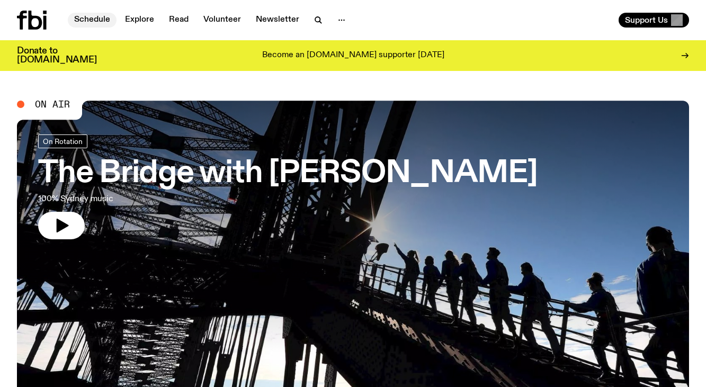
click at [104, 21] on link "Schedule" at bounding box center [92, 20] width 49 height 15
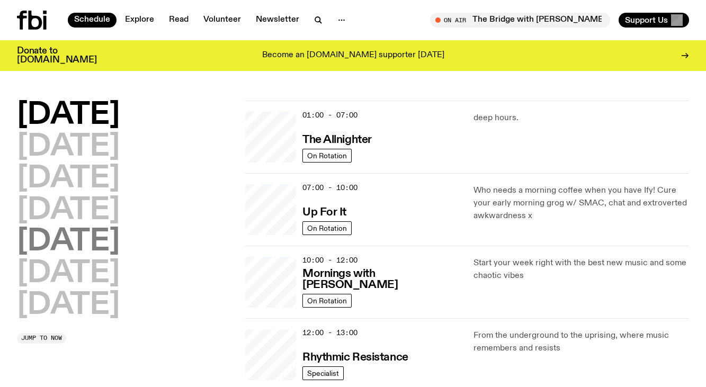
click at [87, 227] on h2 "[DATE]" at bounding box center [68, 242] width 103 height 30
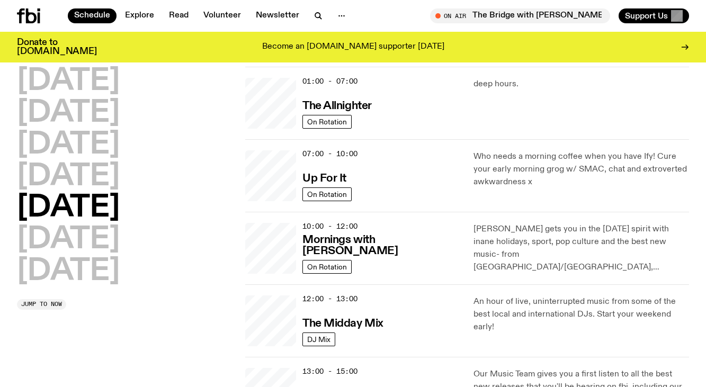
scroll to position [30, 0]
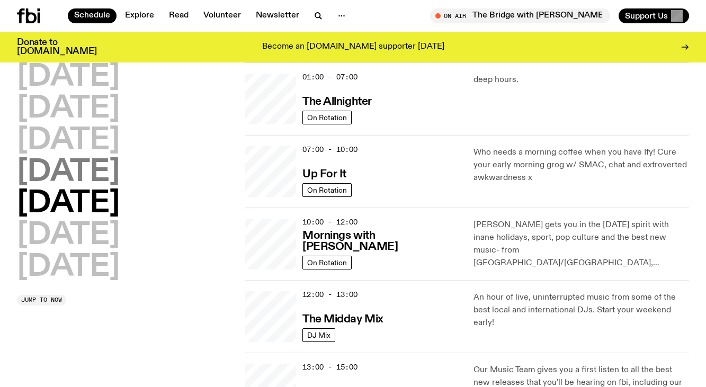
click at [101, 180] on h2 "[DATE]" at bounding box center [68, 173] width 103 height 30
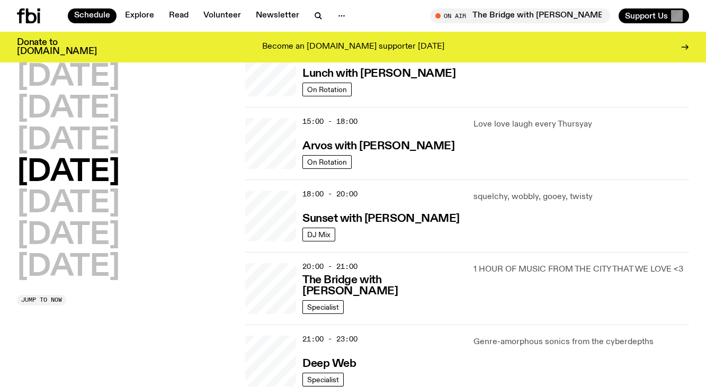
scroll to position [349, 0]
click at [384, 216] on h3 "Sunset with [PERSON_NAME]" at bounding box center [381, 218] width 157 height 11
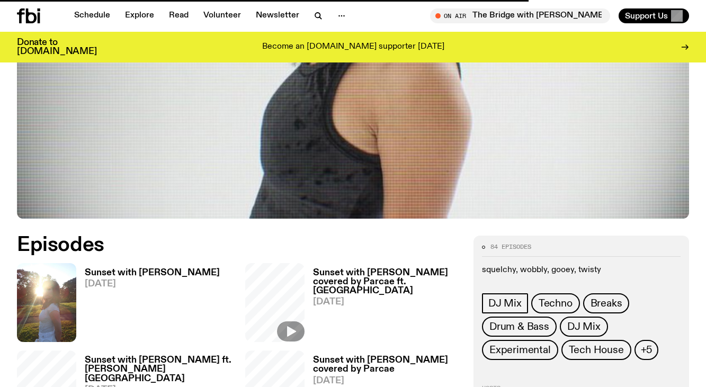
scroll to position [367, 0]
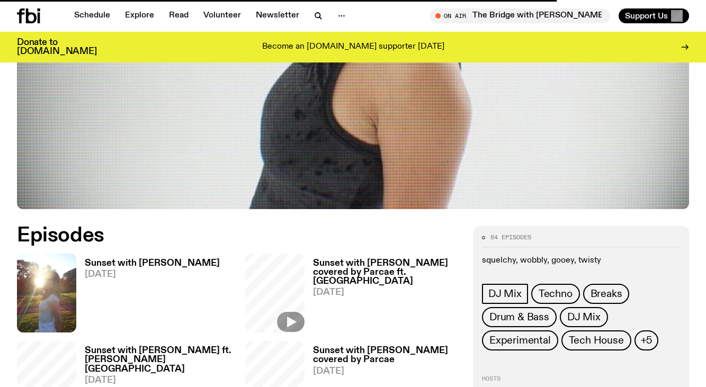
click at [125, 259] on h3 "Sunset with [PERSON_NAME]" at bounding box center [152, 263] width 135 height 9
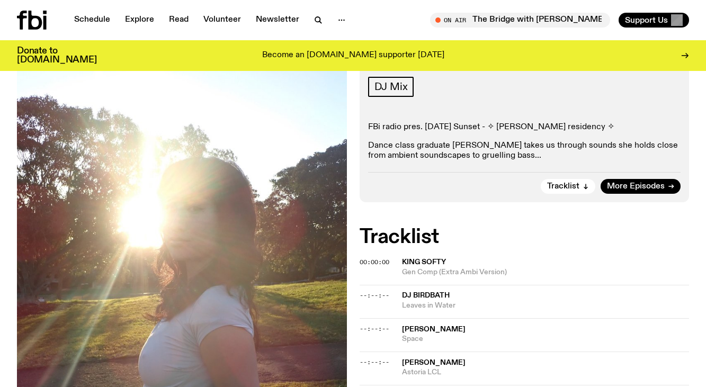
scroll to position [0, 0]
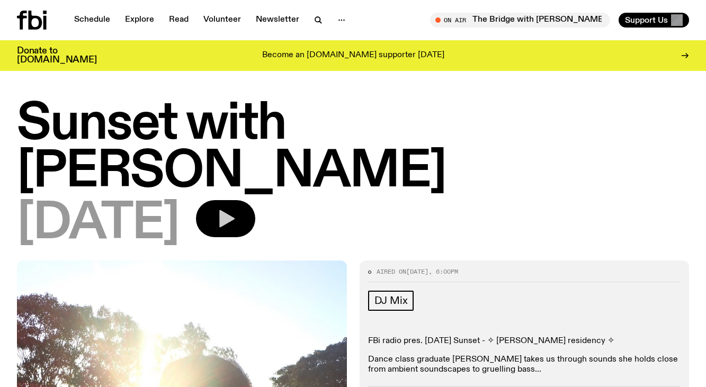
click at [235, 210] on icon "button" at bounding box center [226, 218] width 15 height 17
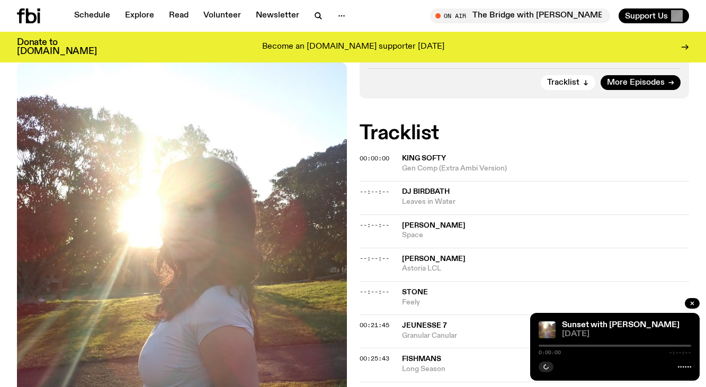
scroll to position [310, 0]
click at [378, 320] on span "00:21:45" at bounding box center [375, 324] width 30 height 8
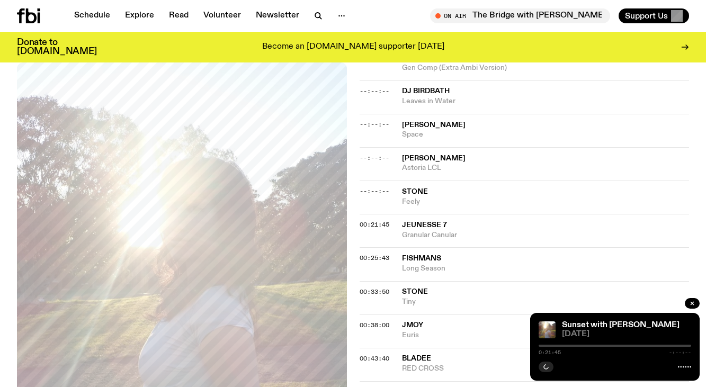
scroll to position [411, 0]
click at [376, 321] on span "00:38:00" at bounding box center [375, 325] width 30 height 8
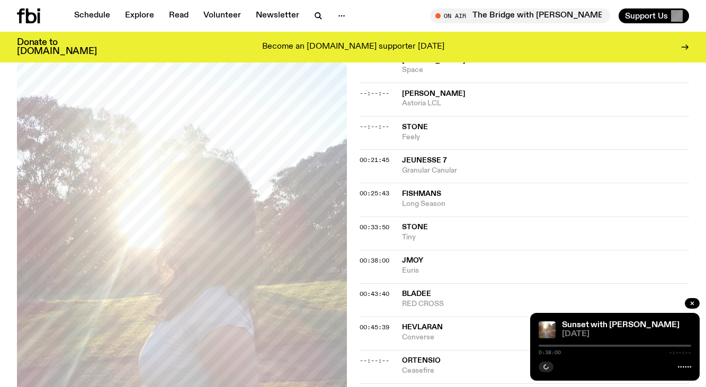
scroll to position [472, 0]
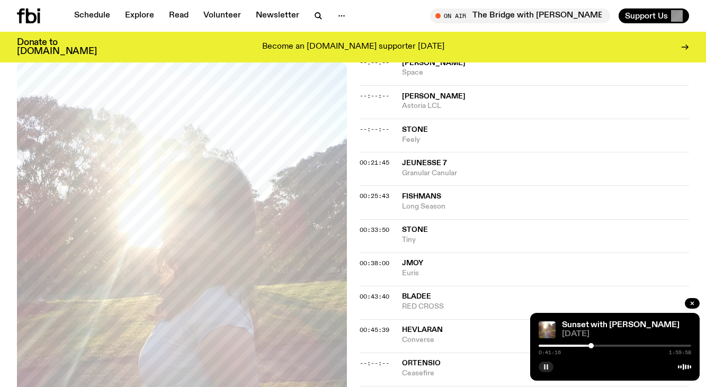
click at [549, 366] on button "button" at bounding box center [546, 367] width 15 height 11
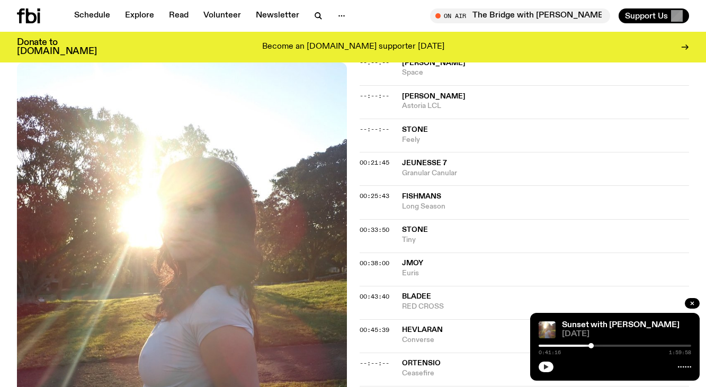
click at [543, 366] on button "button" at bounding box center [546, 367] width 15 height 11
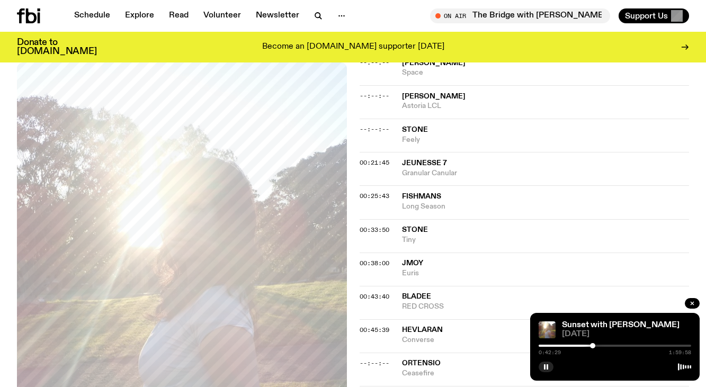
click at [593, 345] on div at bounding box center [592, 345] width 5 height 5
click at [594, 345] on div at bounding box center [593, 345] width 5 height 5
click at [375, 292] on span "00:43:40" at bounding box center [375, 296] width 30 height 8
click at [381, 326] on span "00:45:39" at bounding box center [375, 330] width 30 height 8
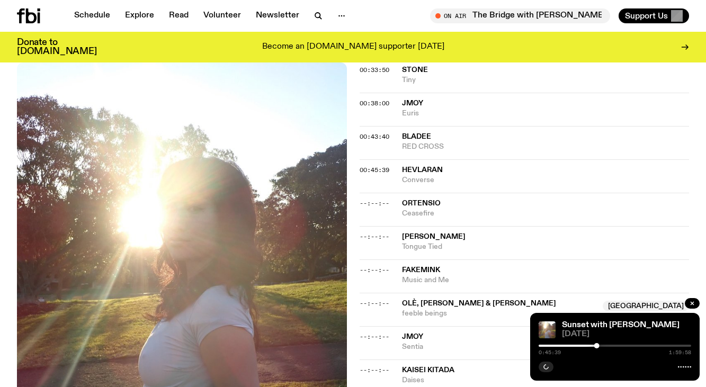
scroll to position [629, 0]
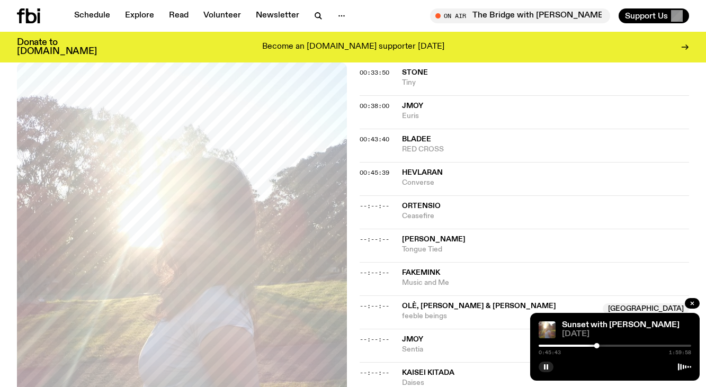
click at [597, 348] on div "0:45:43 1:59:58" at bounding box center [615, 349] width 153 height 13
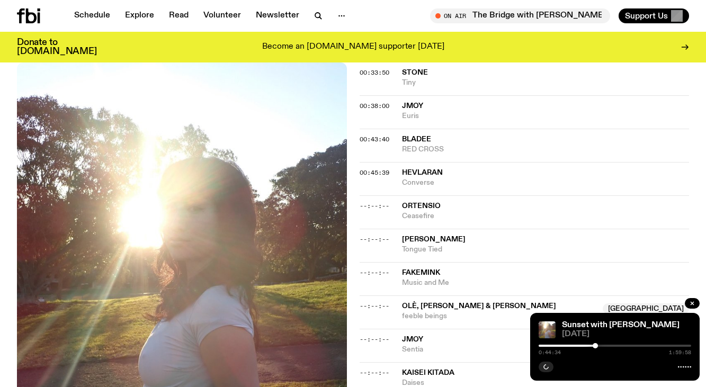
click at [595, 348] on div at bounding box center [595, 345] width 5 height 5
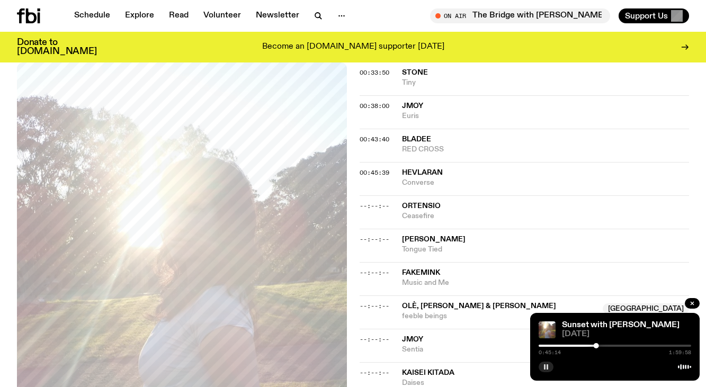
click at [547, 368] on rect "button" at bounding box center [548, 367] width 2 height 5
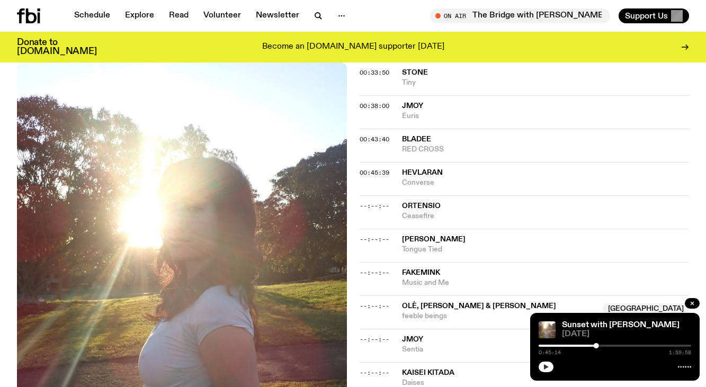
click at [548, 370] on button "button" at bounding box center [546, 367] width 15 height 11
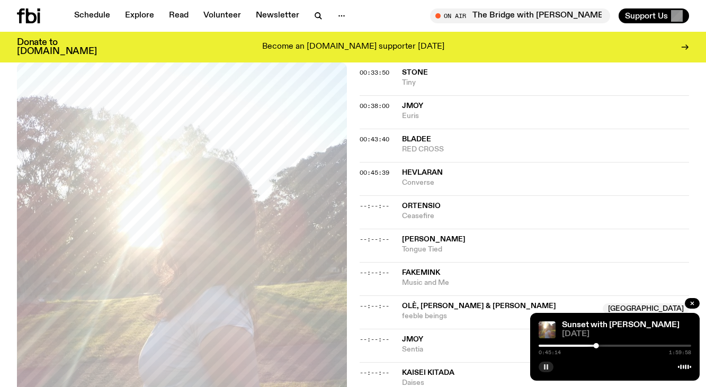
click at [548, 370] on button "button" at bounding box center [546, 367] width 15 height 11
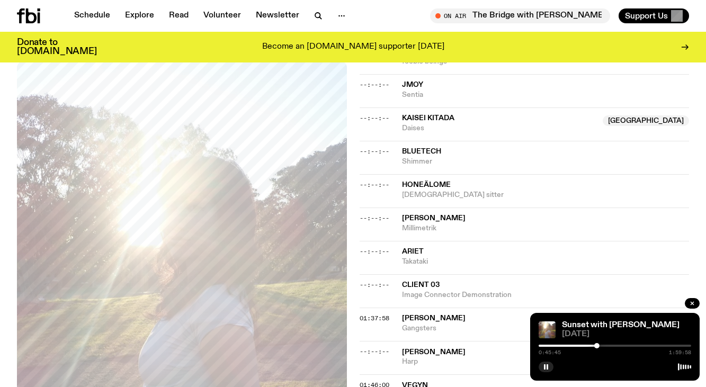
scroll to position [890, 0]
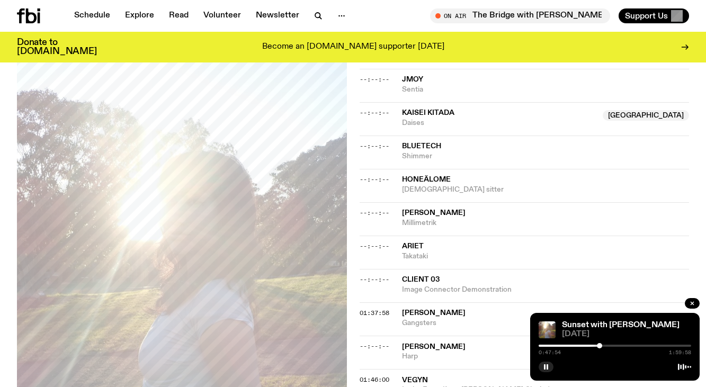
drag, startPoint x: 599, startPoint y: 346, endPoint x: 612, endPoint y: 346, distance: 13.2
click at [602, 346] on div at bounding box center [599, 345] width 5 height 5
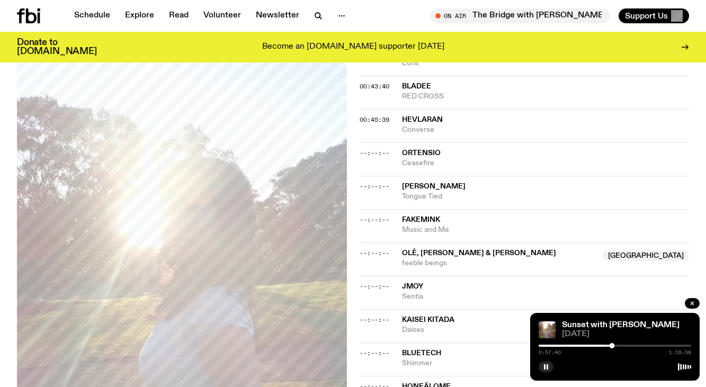
scroll to position [680, 0]
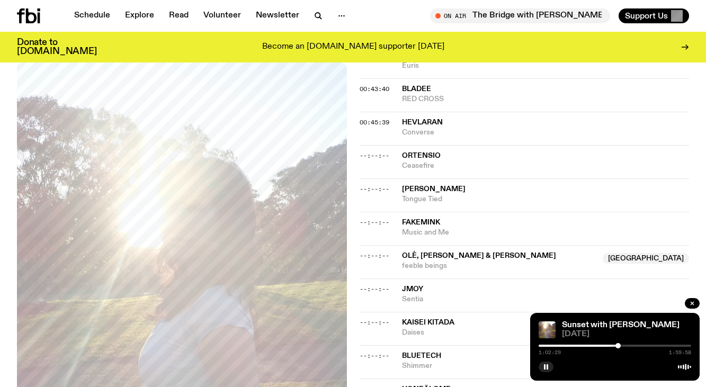
click at [619, 346] on div at bounding box center [618, 345] width 5 height 5
click at [622, 346] on div at bounding box center [619, 345] width 5 height 5
